Goal: Task Accomplishment & Management: Use online tool/utility

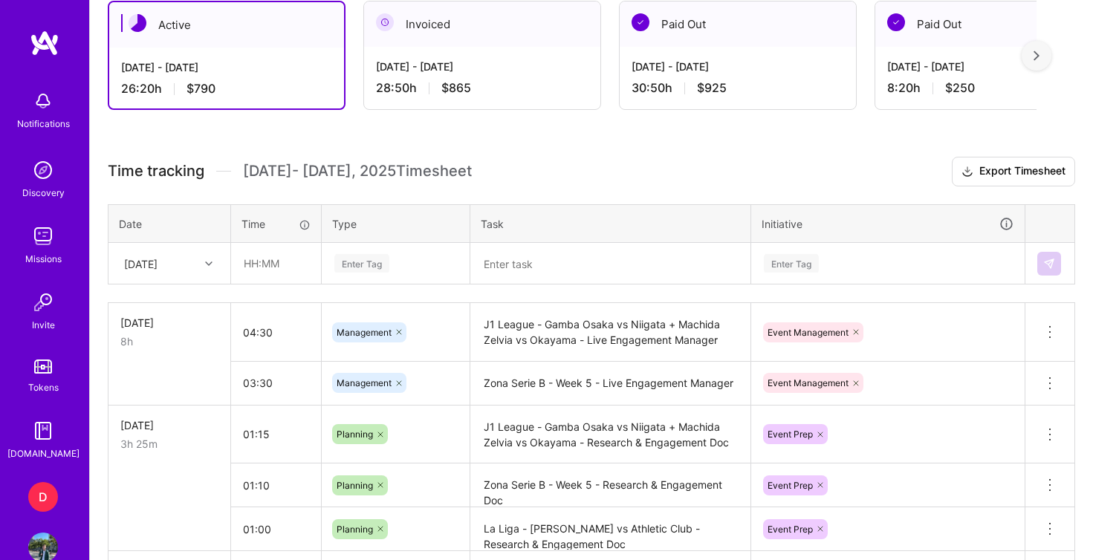
scroll to position [420, 0]
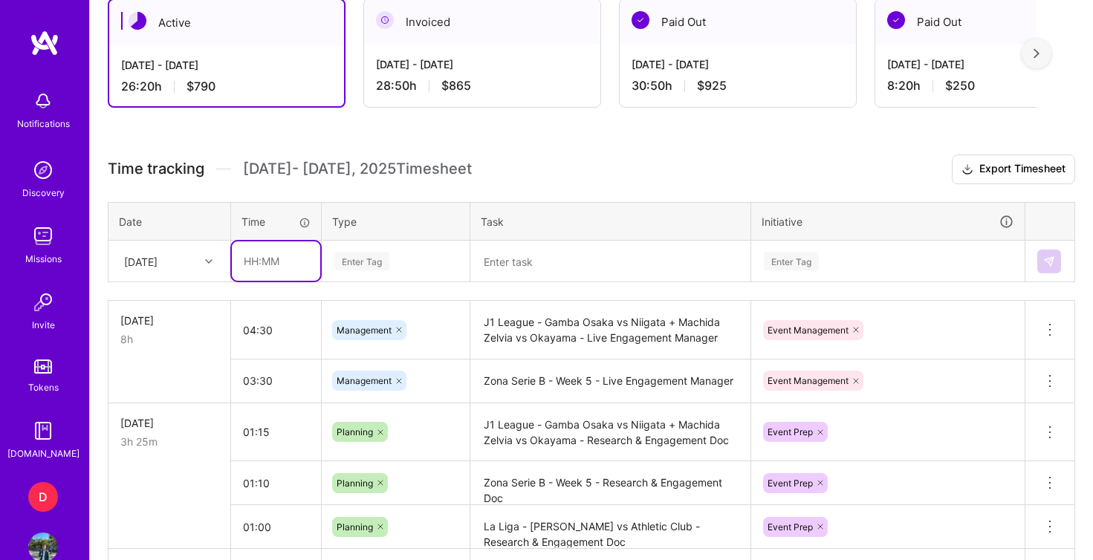
click at [264, 270] on input "text" at bounding box center [276, 260] width 88 height 39
type input "03:30"
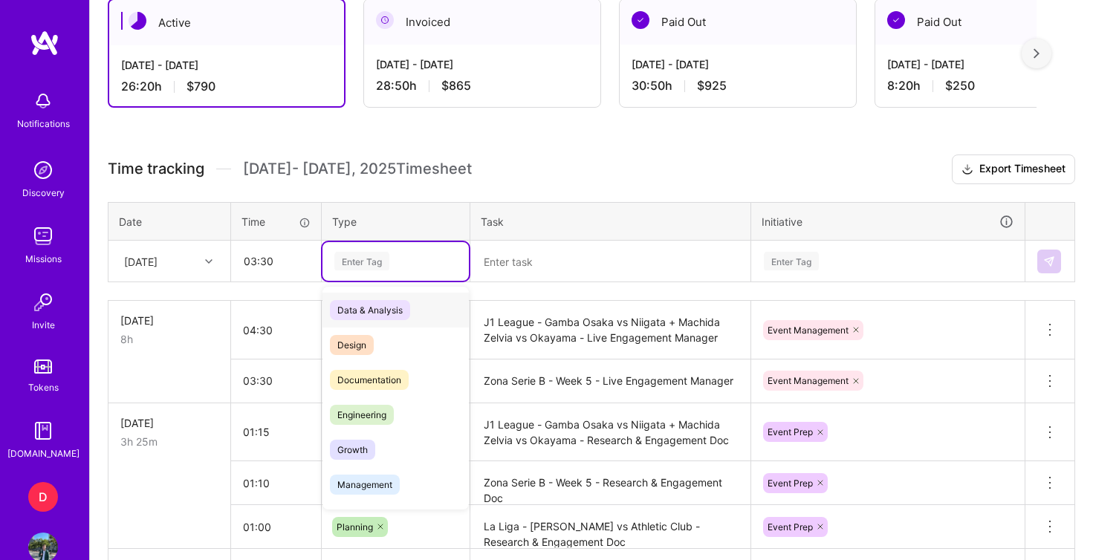
click at [348, 264] on div "Enter Tag" at bounding box center [361, 261] width 55 height 23
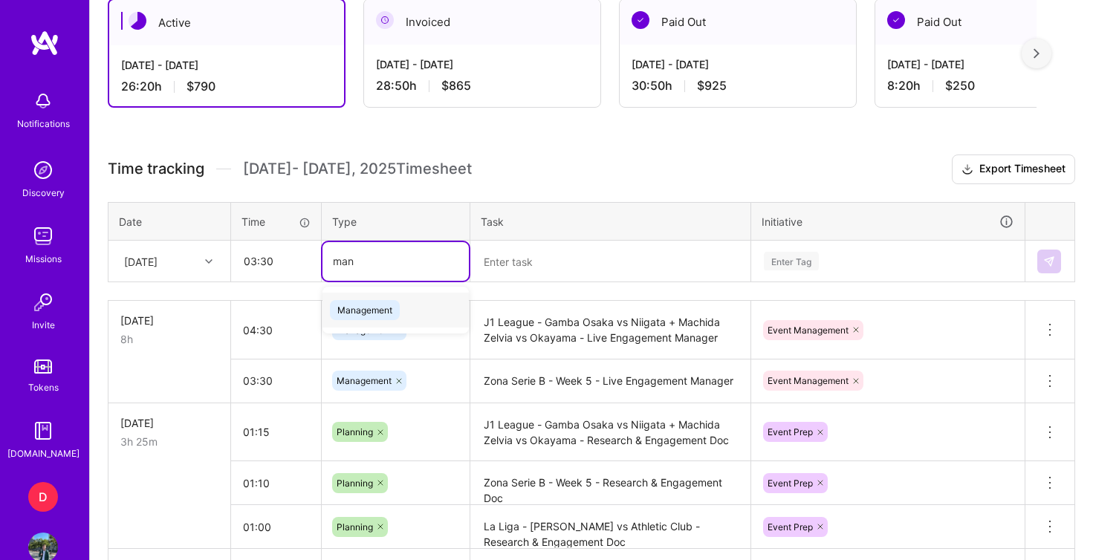
type input "mana"
click at [372, 311] on span "Management" at bounding box center [365, 310] width 70 height 20
click at [532, 262] on textarea at bounding box center [610, 261] width 277 height 39
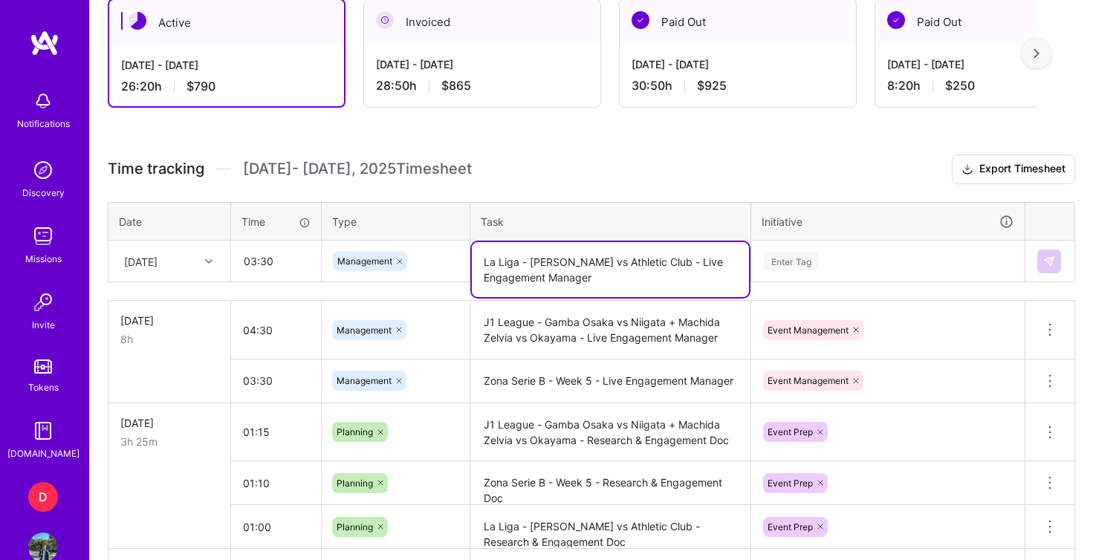
type textarea "La Liga - [PERSON_NAME] vs Athletic Club - Live Engagement Manager"
click at [813, 259] on div "Enter Tag" at bounding box center [888, 261] width 272 height 39
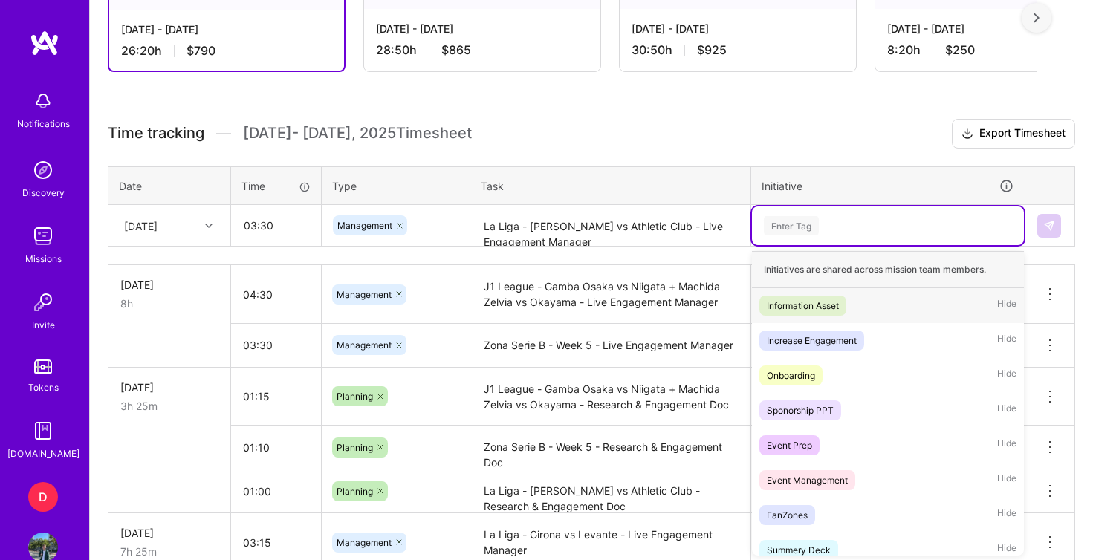
scroll to position [457, 0]
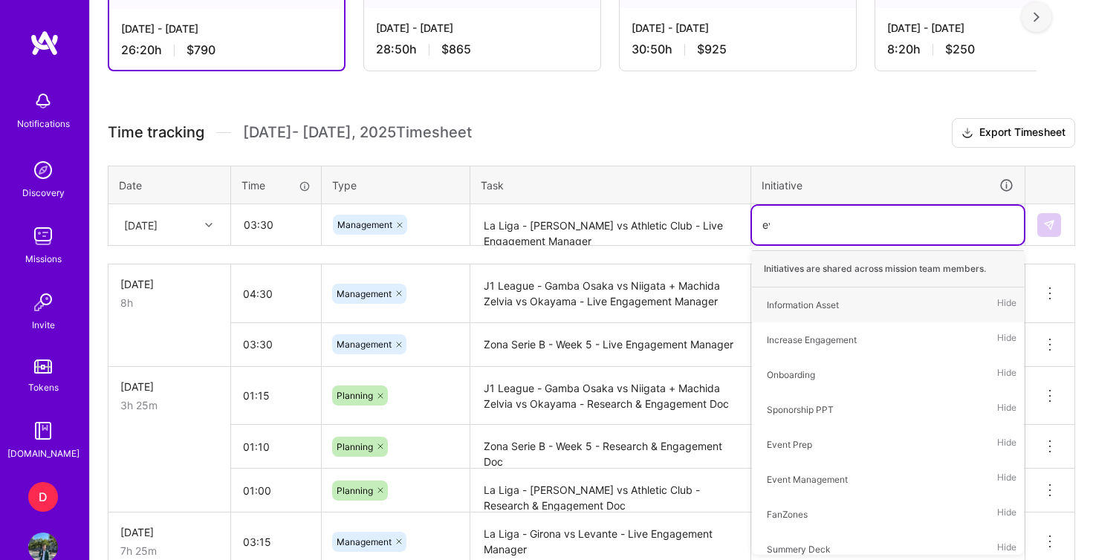
type input "eve"
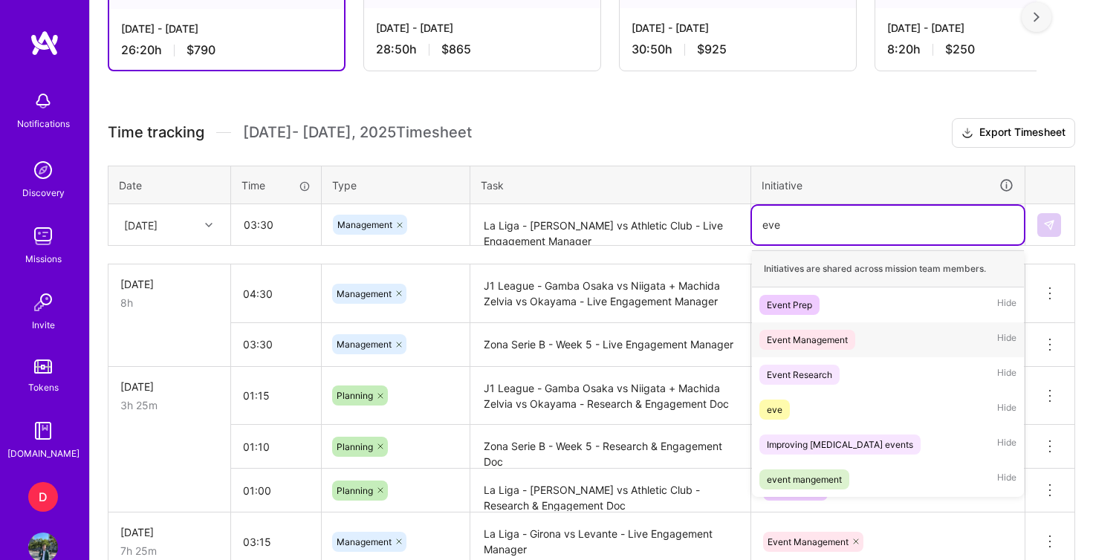
click at [826, 339] on div "Event Management" at bounding box center [807, 340] width 81 height 16
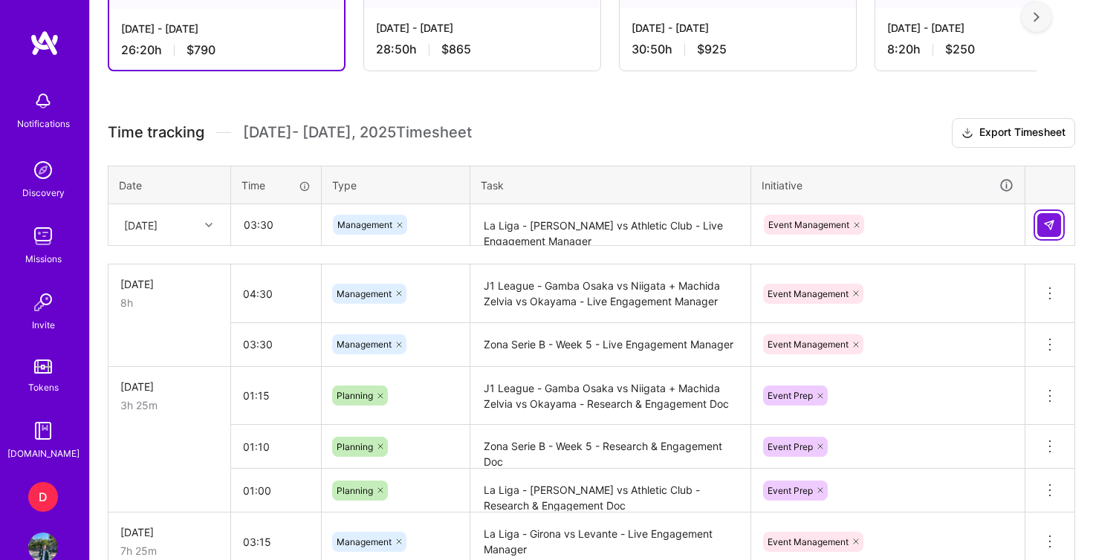
click at [1058, 225] on button at bounding box center [1049, 225] width 24 height 24
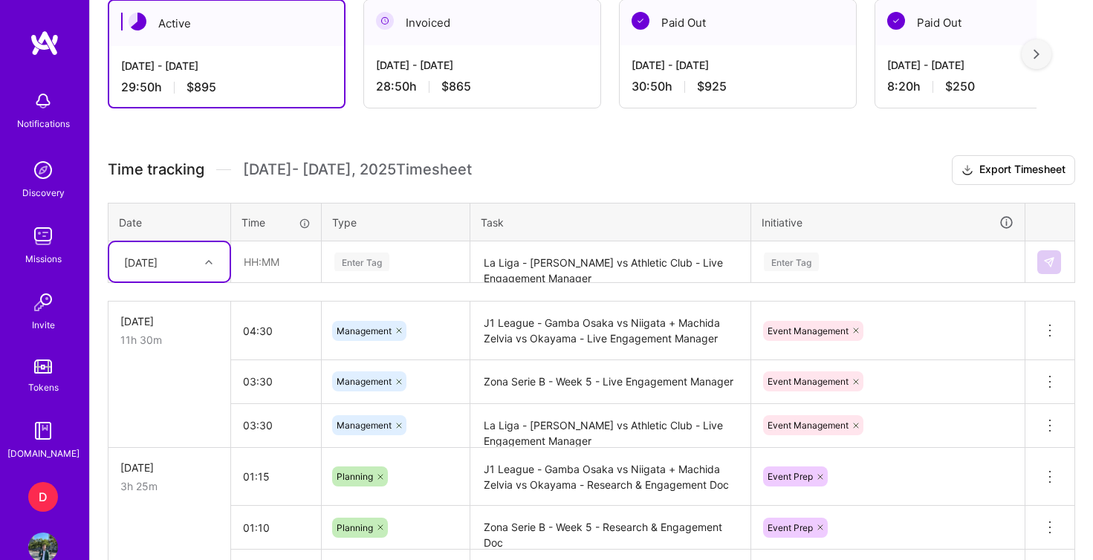
scroll to position [418, 0]
